Goal: Task Accomplishment & Management: Manage account settings

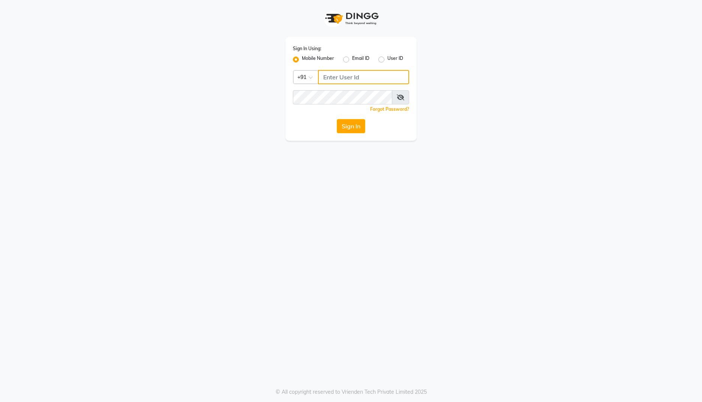
click at [332, 76] on input "Username" at bounding box center [363, 77] width 91 height 14
type input "9699278054"
click at [344, 78] on input "Username" at bounding box center [363, 77] width 91 height 14
click at [348, 126] on button "Sign In" at bounding box center [351, 126] width 28 height 14
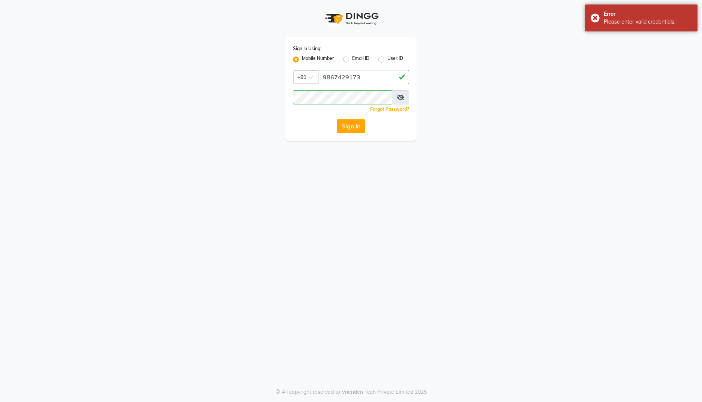
click at [403, 100] on icon at bounding box center [399, 97] width 7 height 6
click at [359, 80] on input "9867429173" at bounding box center [363, 77] width 91 height 14
type input "9"
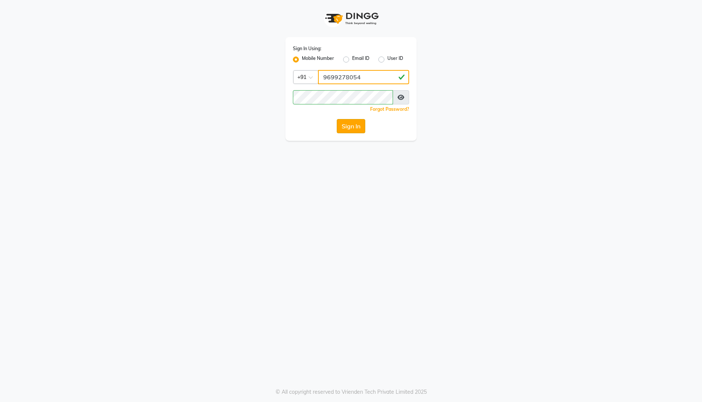
type input "9699278054"
click at [354, 123] on button "Sign In" at bounding box center [351, 126] width 28 height 14
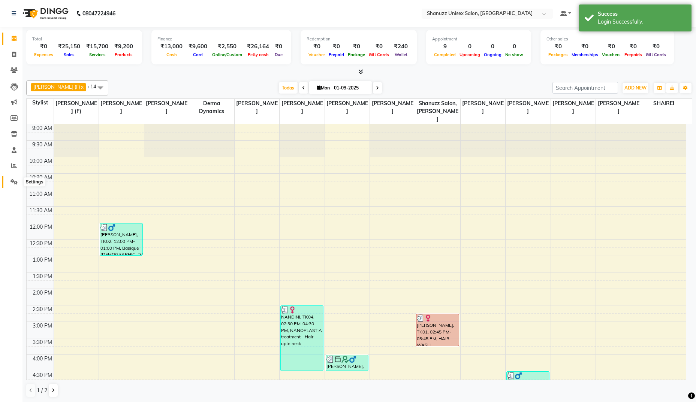
click at [15, 179] on icon at bounding box center [13, 182] width 7 height 6
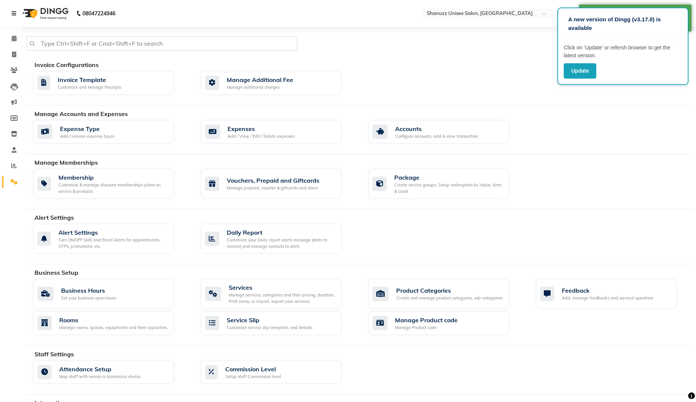
click at [13, 16] on link at bounding box center [15, 13] width 7 height 21
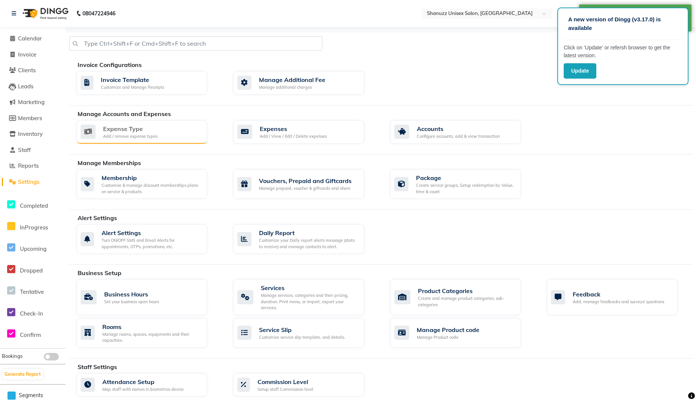
click at [141, 130] on div "Expense Type" at bounding box center [130, 128] width 54 height 9
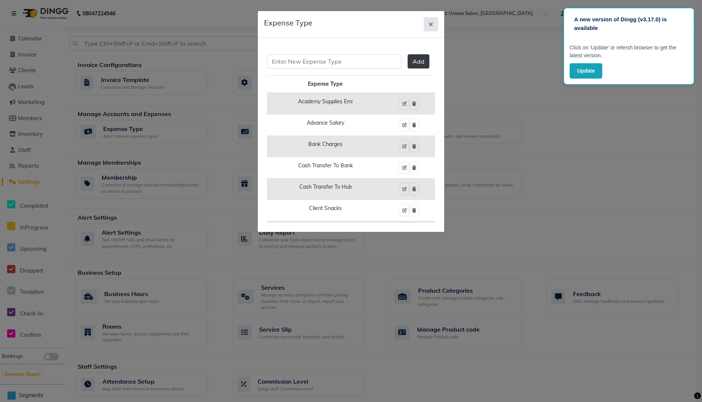
click at [432, 25] on icon "button" at bounding box center [430, 24] width 4 height 6
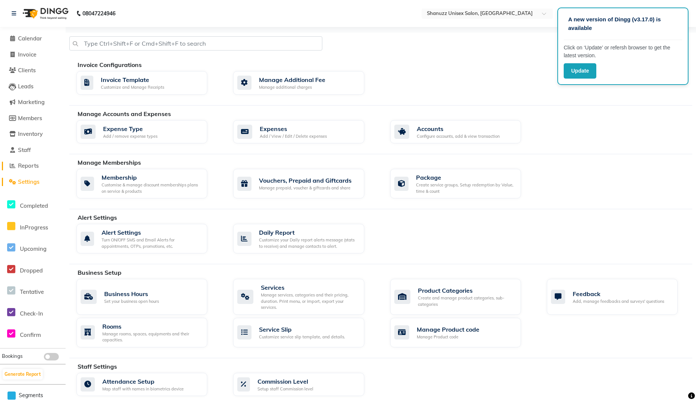
click at [30, 166] on span "Reports" at bounding box center [28, 165] width 21 height 7
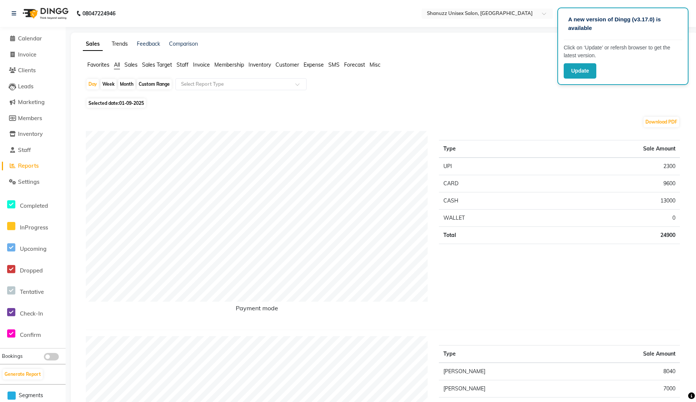
click at [118, 44] on link "Trends" at bounding box center [120, 43] width 16 height 7
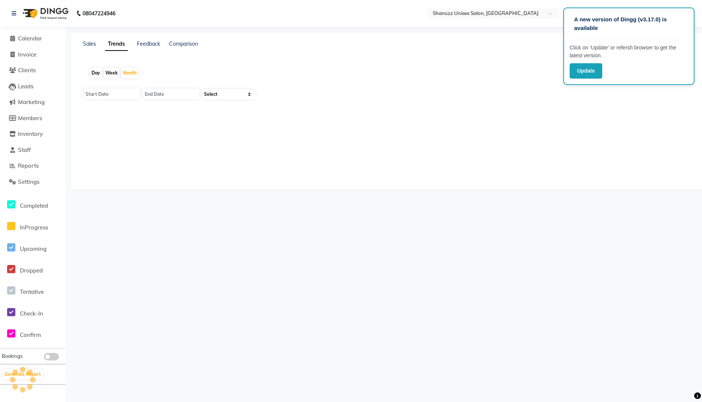
type input "01-09-2025"
type input "30-09-2025"
select select "by_client"
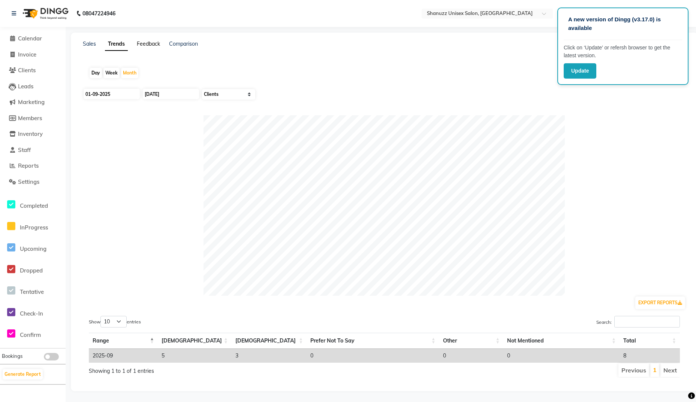
click at [151, 45] on link "Feedback" at bounding box center [148, 43] width 23 height 7
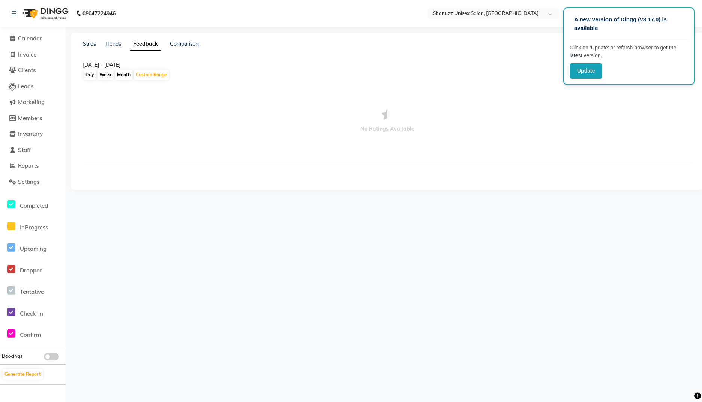
click at [28, 43] on li "Calendar" at bounding box center [33, 39] width 66 height 16
click at [36, 37] on span "Calendar" at bounding box center [30, 38] width 24 height 7
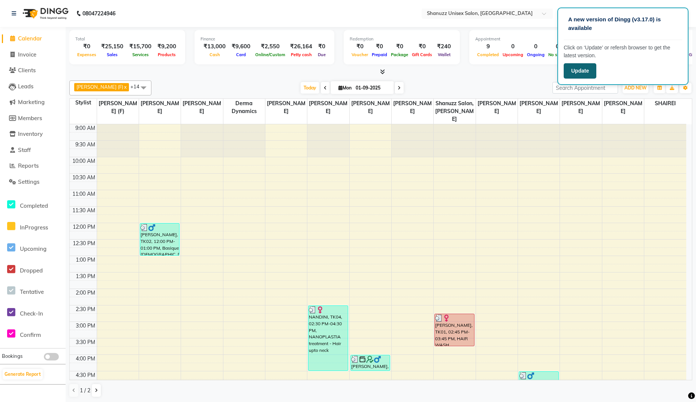
click at [579, 75] on button "Update" at bounding box center [580, 70] width 33 height 15
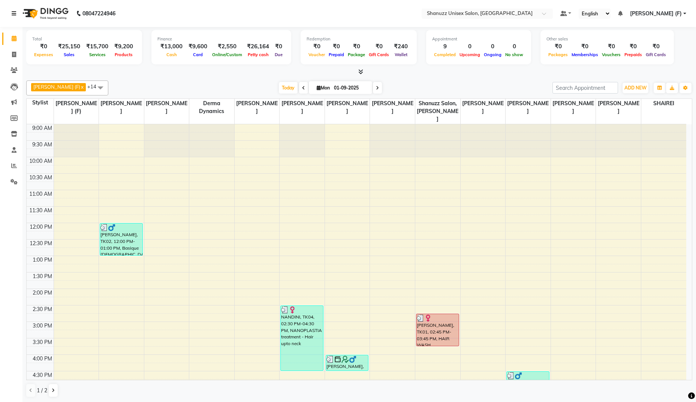
click at [16, 13] on icon at bounding box center [14, 13] width 4 height 5
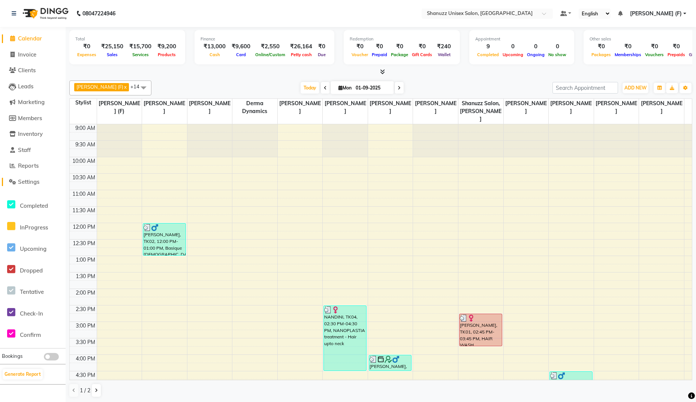
click at [33, 184] on span "Settings" at bounding box center [28, 181] width 21 height 7
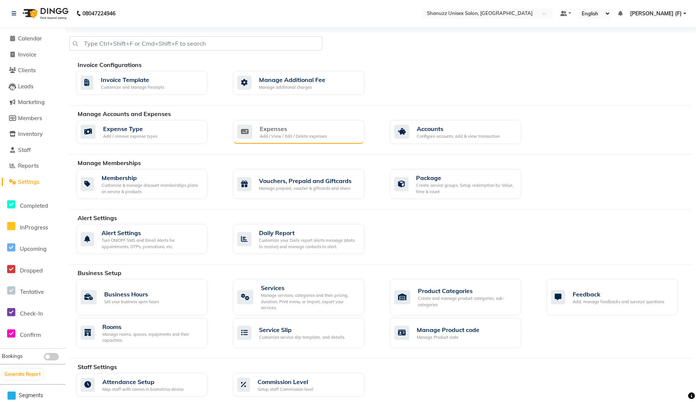
click at [271, 126] on div "Expenses" at bounding box center [293, 128] width 67 height 9
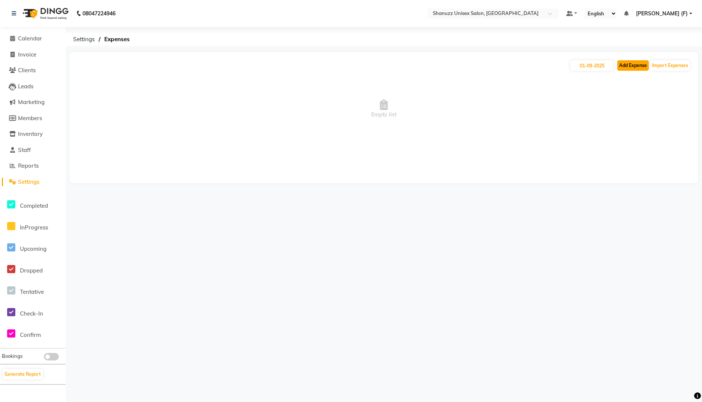
click at [630, 64] on button "Add Expense" at bounding box center [632, 65] width 31 height 10
select select "1"
select select "6179"
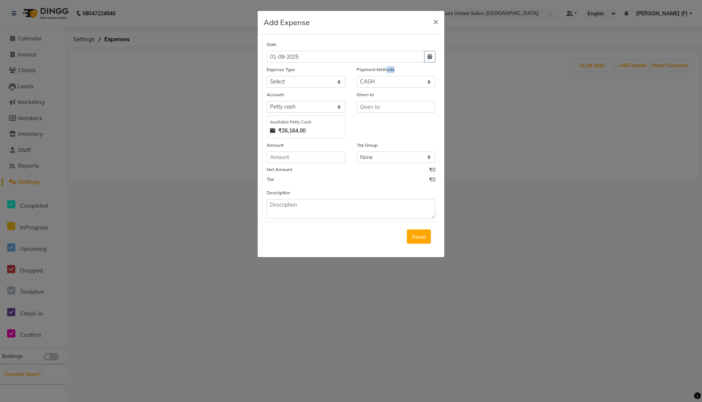
drag, startPoint x: 630, startPoint y: 64, endPoint x: 370, endPoint y: 72, distance: 261.0
click at [370, 72] on ngb-modal-window "Add Expense × Date [DATE] Expense Type Select Academy Supplies EMI Advance Sala…" at bounding box center [351, 201] width 702 height 402
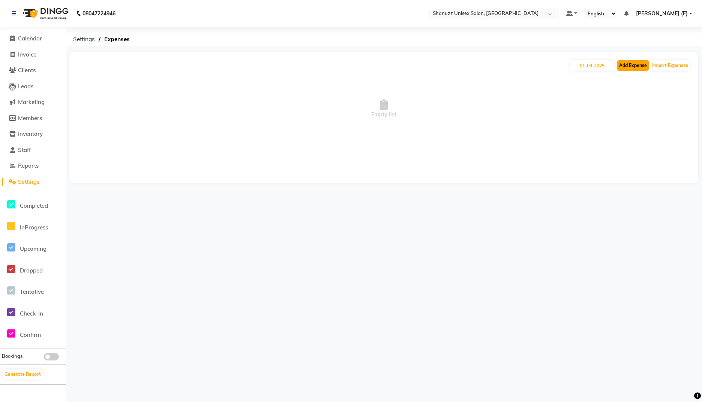
click at [623, 67] on button "Add Expense" at bounding box center [632, 65] width 31 height 10
select select "1"
select select "6179"
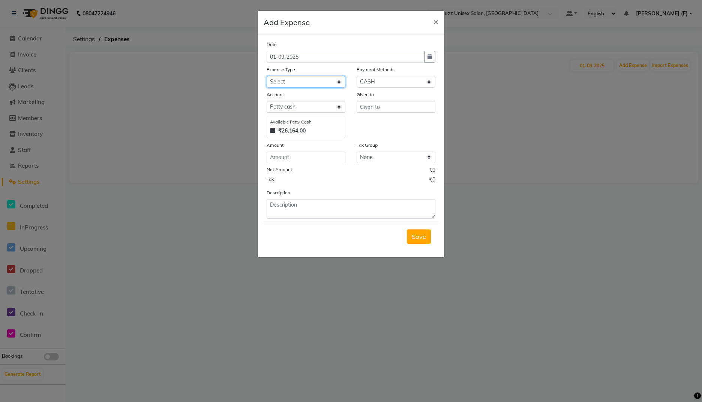
click at [326, 79] on select "Select Academy Supplies EMI Advance Salary Bank charges Cash transfer to bank C…" at bounding box center [305, 82] width 79 height 12
select select "18265"
click at [266, 76] on select "Select Academy Supplies EMI Advance Salary Bank charges Cash transfer to bank C…" at bounding box center [305, 82] width 79 height 12
click at [376, 106] on input "text" at bounding box center [395, 107] width 79 height 12
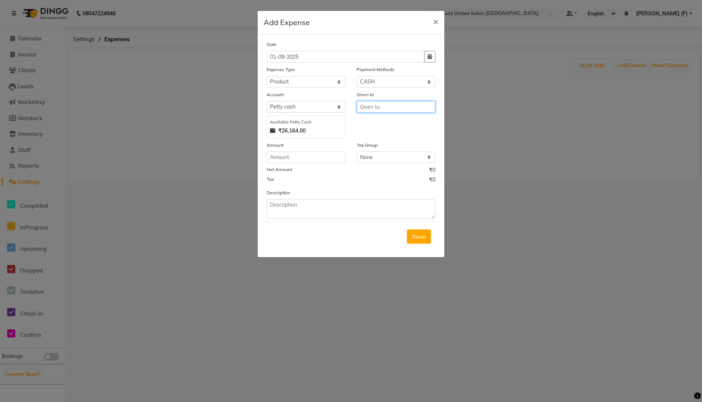
type input "h"
type input "w"
type input "z"
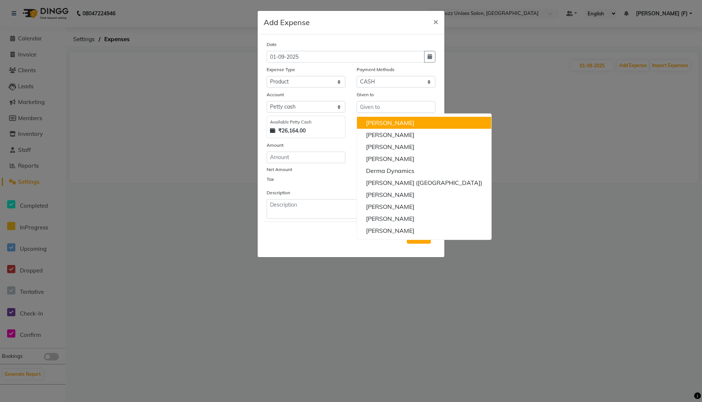
click at [339, 121] on div "Available Petty Cash" at bounding box center [306, 122] width 72 height 6
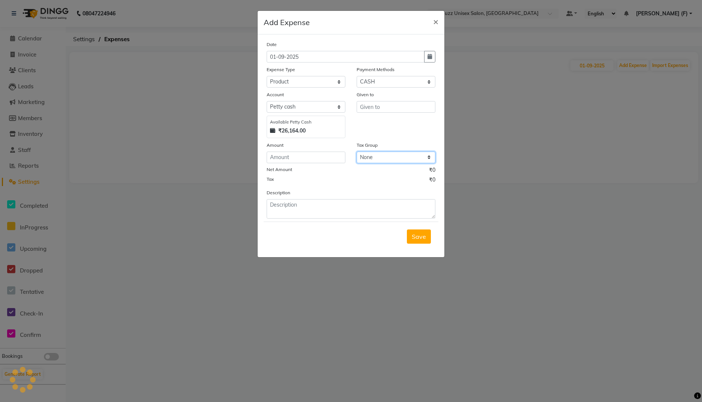
click at [375, 156] on select "None IGST 12% GST" at bounding box center [395, 158] width 79 height 12
click at [305, 156] on input "number" at bounding box center [305, 158] width 79 height 12
click at [435, 23] on span "×" at bounding box center [435, 21] width 5 height 11
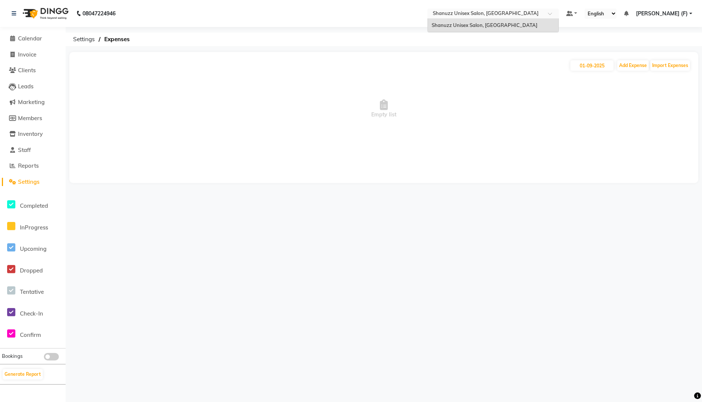
click at [476, 12] on input "text" at bounding box center [485, 13] width 109 height 7
click at [237, 88] on span "Empty list" at bounding box center [383, 109] width 613 height 75
click at [25, 169] on span "Reports" at bounding box center [28, 165] width 21 height 7
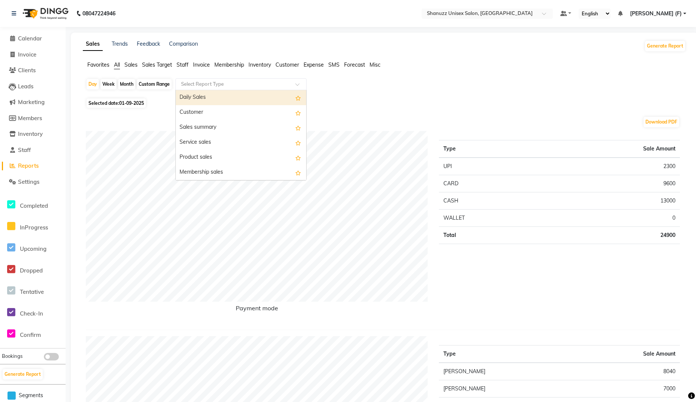
click at [222, 82] on input "text" at bounding box center [234, 84] width 108 height 7
click at [212, 96] on div "Daily Sales" at bounding box center [241, 97] width 130 height 15
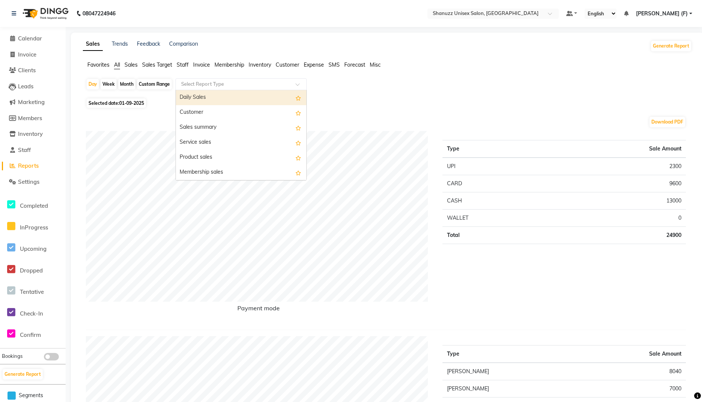
select select "full_report"
select select "pdf"
